Goal: Transaction & Acquisition: Obtain resource

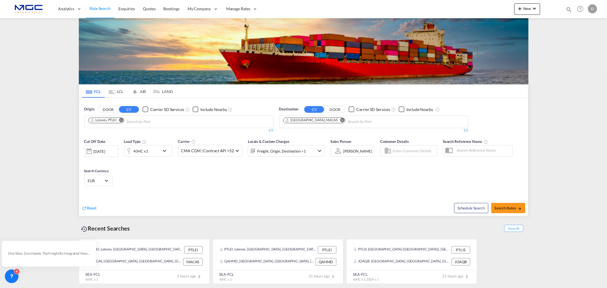
click at [340, 120] on md-icon "Remove" at bounding box center [342, 120] width 4 height 4
type input "nhava sheva"
click at [319, 132] on div "[PERSON_NAME] ( [GEOGRAPHIC_DATA] ) [GEOGRAPHIC_DATA] [GEOGRAPHIC_DATA]" at bounding box center [327, 136] width 108 height 20
click at [151, 152] on div "40HC x1" at bounding box center [141, 150] width 35 height 11
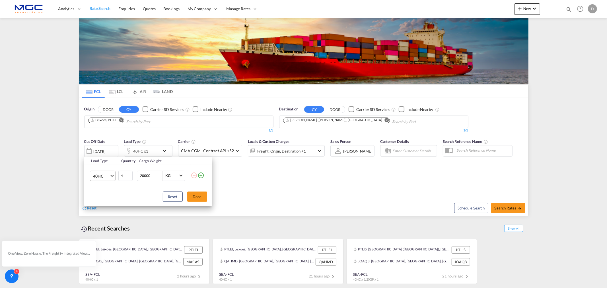
click at [106, 172] on md-select-value "40HC" at bounding box center [103, 176] width 23 height 10
click at [104, 149] on md-option "20GP" at bounding box center [107, 149] width 39 height 14
click at [203, 197] on button "Done" at bounding box center [197, 196] width 20 height 10
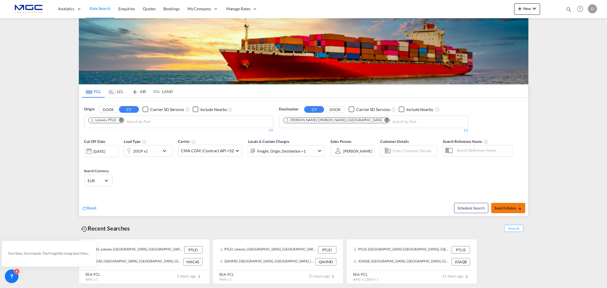
click at [516, 206] on span "Search Rates" at bounding box center [507, 208] width 27 height 5
type input "PTLEI to INNSA / [DATE]"
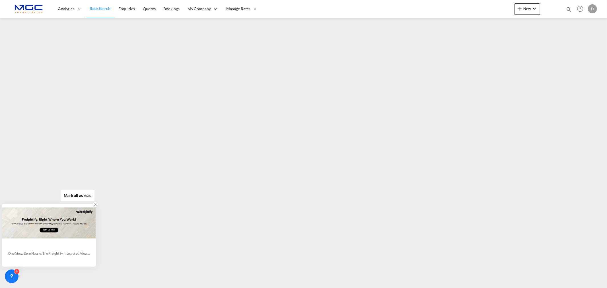
click at [94, 205] on icon at bounding box center [95, 205] width 2 height 2
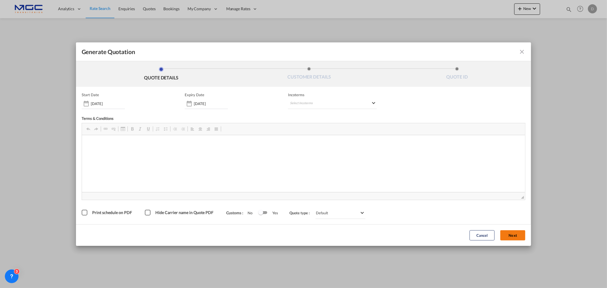
click at [516, 196] on span "◢" at bounding box center [303, 196] width 443 height 8
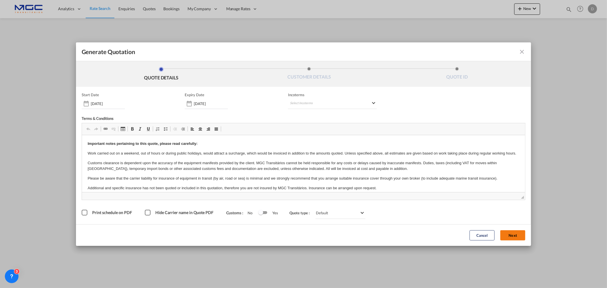
click at [515, 234] on button "Next" at bounding box center [512, 235] width 25 height 10
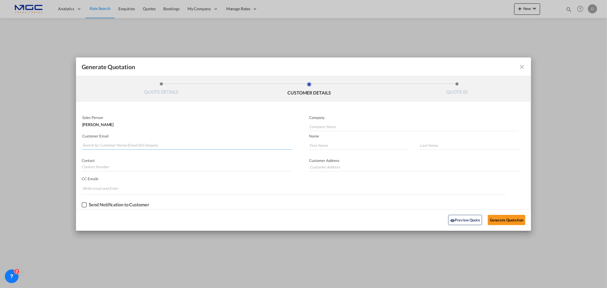
click at [121, 143] on input "Search by Customer Name/Email Id/Company" at bounding box center [187, 145] width 210 height 9
click at [91, 141] on input "Search by Customer Name/Email Id/Company" at bounding box center [187, 145] width 210 height 9
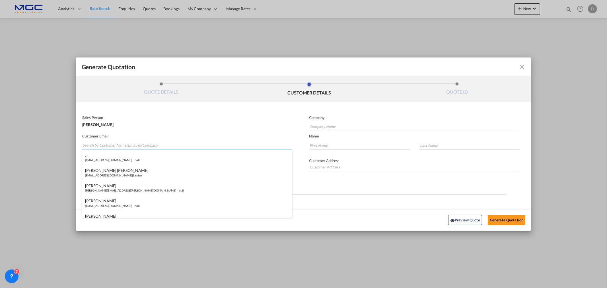
paste input "Please find below rates for this sorry it has taken its time but loading place …"
type input "Please find below rates for this sorry it has taken its time but loading place …"
click at [245, 144] on input "Please find below rates for this sorry it has taken its time but loading place …" at bounding box center [187, 145] width 210 height 9
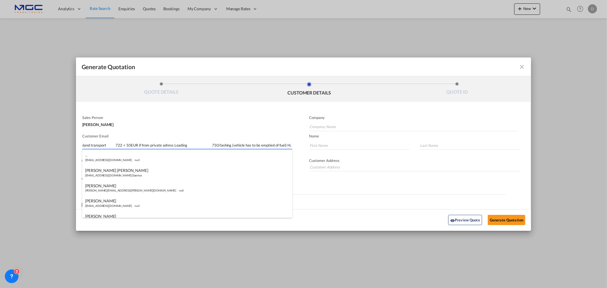
click at [245, 144] on input "Please find below rates for this sorry it has taken its time but loading place …" at bounding box center [187, 145] width 210 height 9
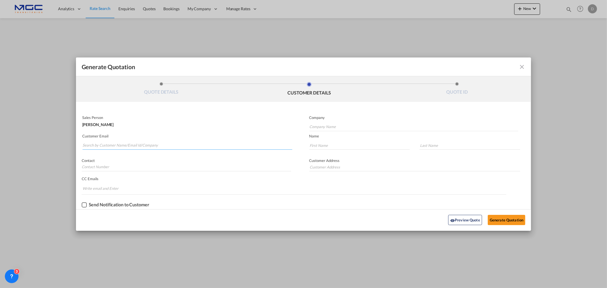
click at [123, 143] on input "Search by Customer Name/Email Id/Company" at bounding box center [187, 145] width 210 height 9
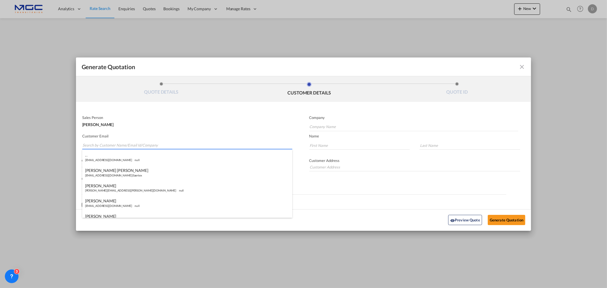
paste input "[EMAIL_ADDRESS][DOMAIN_NAME]"
type input "[EMAIL_ADDRESS][DOMAIN_NAME]"
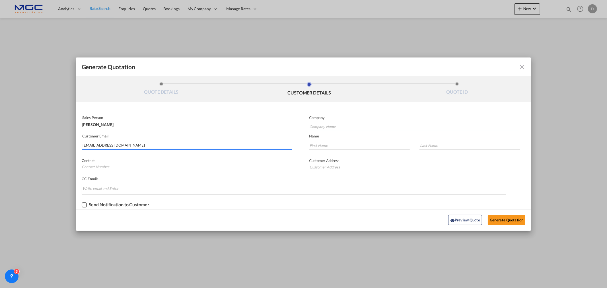
click at [327, 124] on input "Company Name" at bounding box center [413, 127] width 208 height 9
type input "."
click at [316, 147] on input "Generate QuotationQUOTE ..." at bounding box center [359, 145] width 101 height 9
type input ".."
click at [436, 144] on input "Generate QuotationQUOTE ..." at bounding box center [469, 145] width 101 height 9
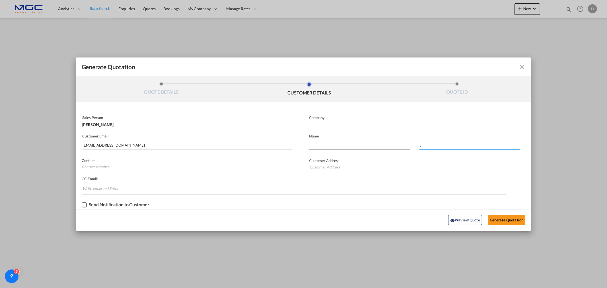
type input "."
click at [326, 144] on input ".." at bounding box center [359, 145] width 101 height 9
type input "."
click at [503, 221] on button "Generate Quotation" at bounding box center [506, 220] width 38 height 10
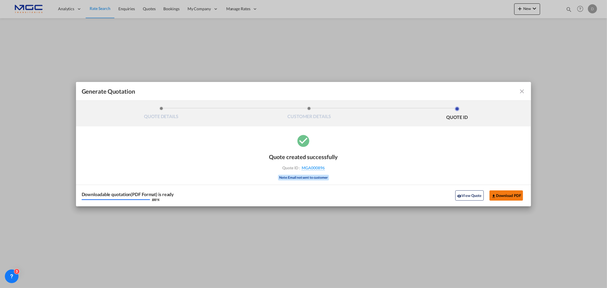
click at [499, 193] on button "Download PDF" at bounding box center [506, 195] width 34 height 10
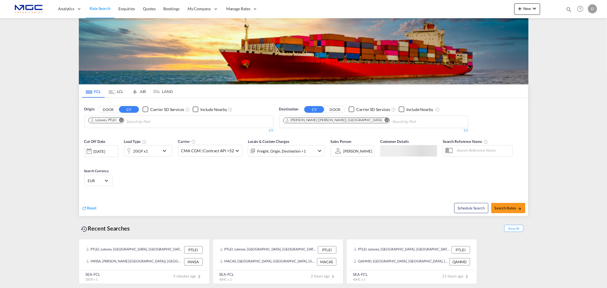
click at [123, 119] on md-icon "Remove" at bounding box center [121, 120] width 4 height 4
click at [137, 120] on input "Chips input." at bounding box center [115, 121] width 54 height 9
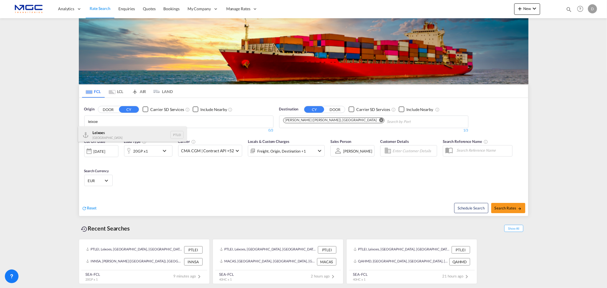
type input "leixoe"
click at [109, 137] on div "Leixoe s Portugal PTLEI" at bounding box center [132, 134] width 108 height 17
click at [384, 120] on md-icon "Remove" at bounding box center [386, 120] width 4 height 4
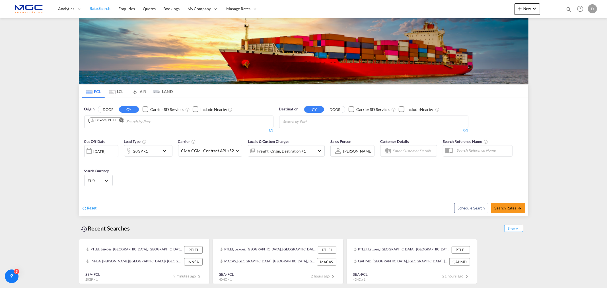
click at [295, 120] on body "Analytics Reports Dashboard Rate Search Enquiries Quotes Bookings" at bounding box center [303, 144] width 607 height 288
click at [122, 119] on md-icon "Remove" at bounding box center [121, 120] width 4 height 4
click at [122, 119] on body "Analytics Reports Dashboard Rate Search Enquiries Quotes Bookings" at bounding box center [303, 144] width 607 height 288
type input "lisbon"
click at [113, 120] on body "Analytics Reports Dashboard Rate Search Enquiries Quotes Bookings" at bounding box center [303, 144] width 607 height 288
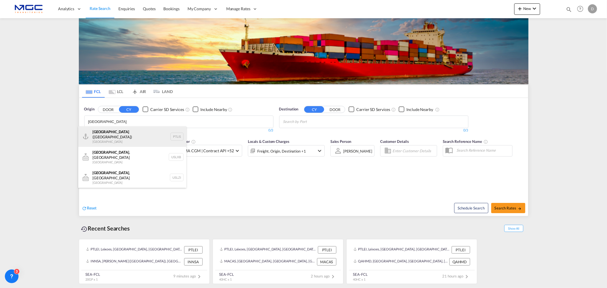
click at [109, 133] on div "Lisbon (Lisboa) Portugal PTLIS" at bounding box center [132, 136] width 108 height 20
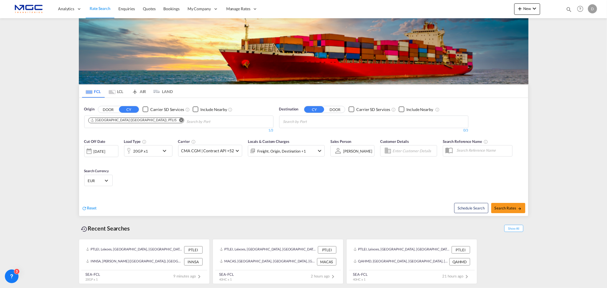
click at [339, 119] on body "Analytics Reports Dashboard Rate Search Enquiries Quotes Bookings" at bounding box center [303, 144] width 607 height 288
type input "jebel ali"
click at [308, 131] on div "Jebel Ali United Arab Emirates AEJEA" at bounding box center [327, 134] width 108 height 17
click at [156, 147] on div "20GP x1" at bounding box center [141, 150] width 35 height 11
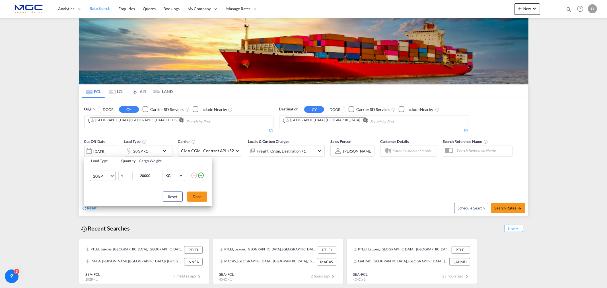
click at [99, 174] on span "20GP" at bounding box center [101, 176] width 16 height 6
click at [109, 202] on md-option "40HC" at bounding box center [107, 203] width 39 height 14
click at [192, 197] on button "Done" at bounding box center [197, 196] width 20 height 10
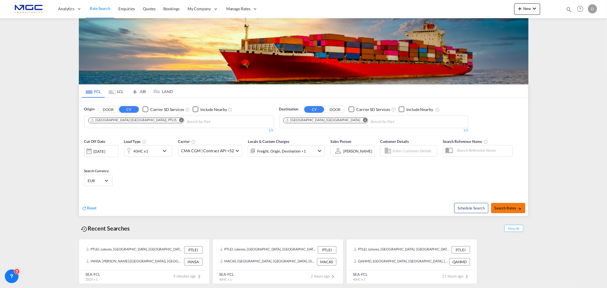
click at [500, 205] on button "Search Rates" at bounding box center [508, 208] width 34 height 10
type input "PTLIS to AEJEA / 3 Oct 2025"
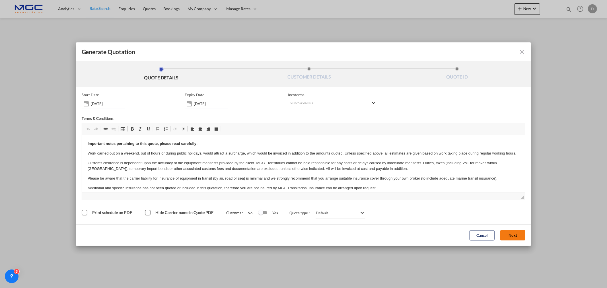
click at [511, 234] on button "Next" at bounding box center [512, 235] width 25 height 10
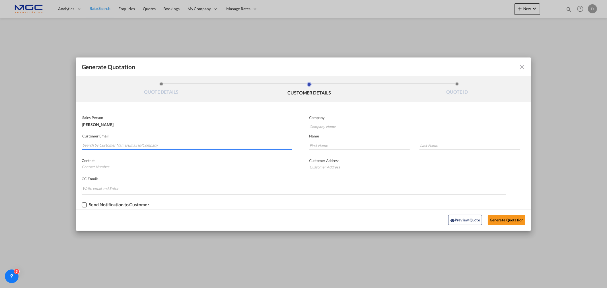
click at [116, 142] on input "Search by Customer Name/Email Id/Company" at bounding box center [187, 145] width 210 height 9
paste input "Maitham Al Lawati <maitham.allawati@asyad.com>"
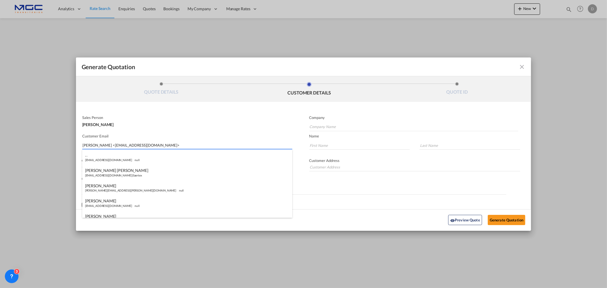
drag, startPoint x: 114, startPoint y: 143, endPoint x: 43, endPoint y: 135, distance: 71.8
click at [43, 135] on div "Generate Quotation QUOTE DETAILS CUSTOMER DETAILS QUOTE ID Start Date 03 Oct 20…" at bounding box center [303, 144] width 607 height 288
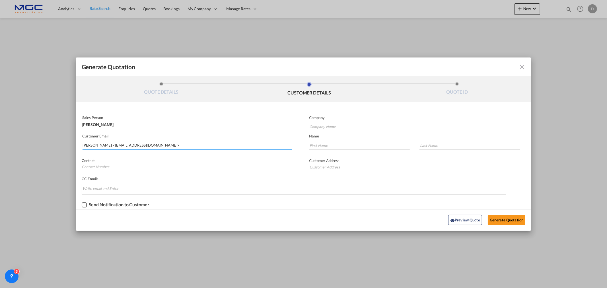
drag, startPoint x: 115, startPoint y: 144, endPoint x: 63, endPoint y: 142, distance: 51.5
click at [63, 142] on div "Generate Quotation QUOTE DETAILS CUSTOMER DETAILS QUOTE ID Start Date 03 Oct 20…" at bounding box center [303, 144] width 607 height 288
click at [149, 146] on input "maitham.allawati@asyad.com>" at bounding box center [187, 145] width 210 height 9
type input "maitham.allawati@asyad.com"
click at [325, 126] on input "Company Name" at bounding box center [413, 127] width 208 height 9
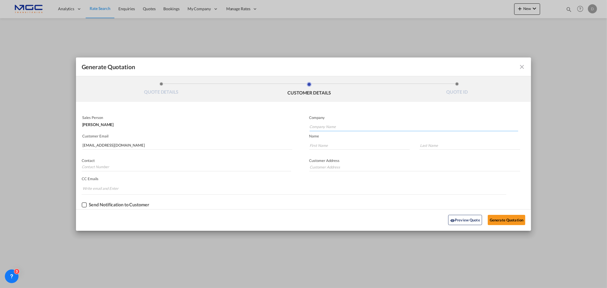
click at [314, 124] on input "Company Name" at bounding box center [413, 127] width 208 height 9
type input "."
click at [346, 146] on input "Generate QuotationQUOTE ..." at bounding box center [359, 145] width 101 height 9
type input "."
click at [434, 145] on input "Generate QuotationQUOTE ..." at bounding box center [469, 145] width 101 height 9
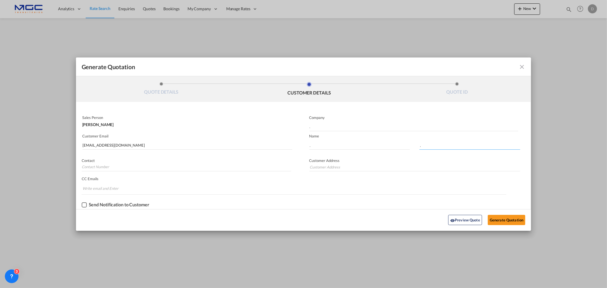
type input "."
click at [531, 220] on div "Generate Quotation QUOTE DETAILS CUSTOMER DETAILS QUOTE ID Start Date 03 Oct 20…" at bounding box center [303, 144] width 607 height 288
click at [515, 219] on button "Generate Quotation" at bounding box center [506, 220] width 38 height 10
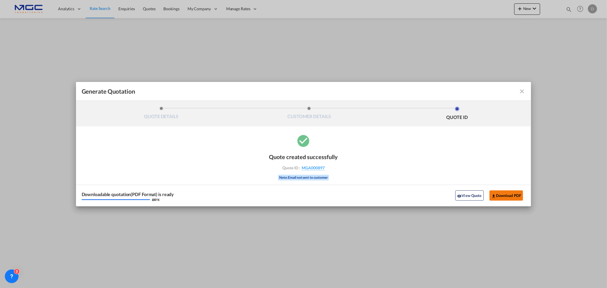
click at [499, 197] on button "Download PDF" at bounding box center [506, 195] width 34 height 10
